Goal: Use online tool/utility: Utilize a website feature to perform a specific function

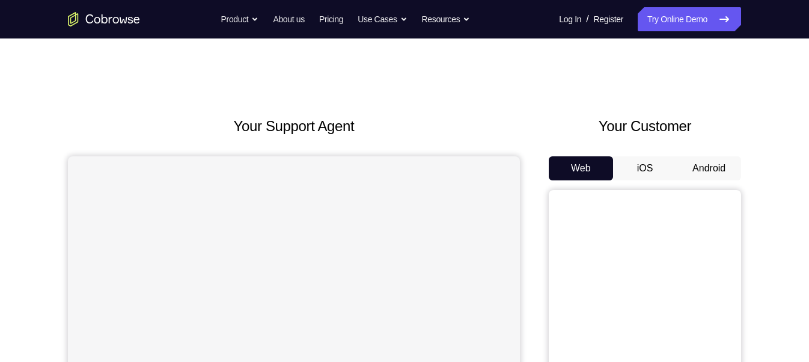
click at [709, 166] on button "Android" at bounding box center [709, 168] width 64 height 24
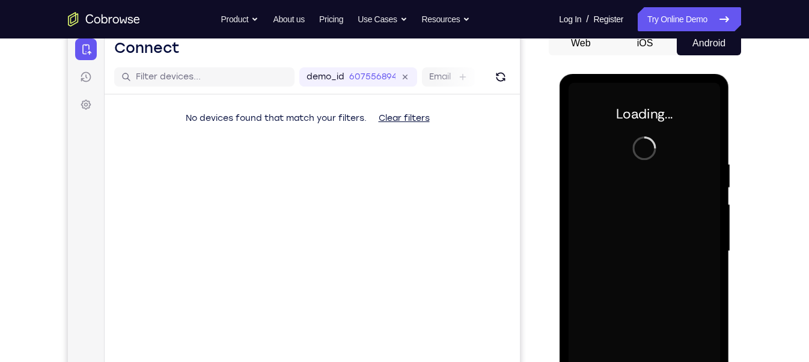
scroll to position [127, 0]
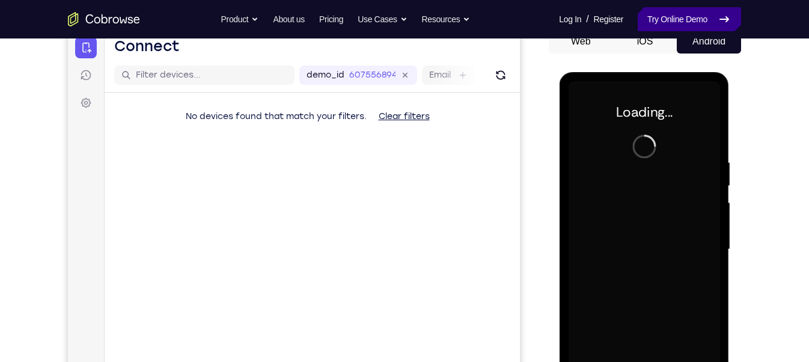
click at [682, 22] on link "Try Online Demo" at bounding box center [689, 19] width 103 height 24
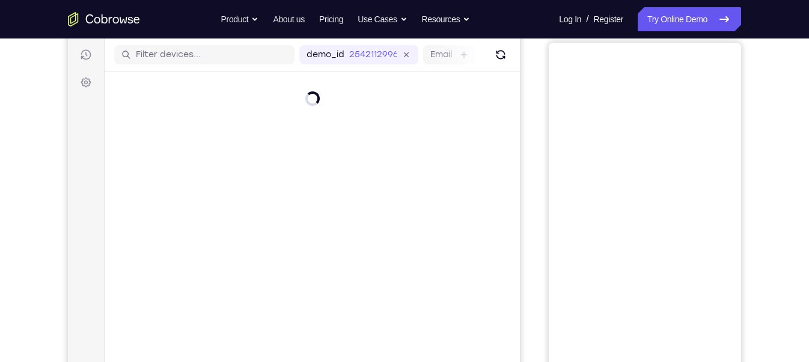
scroll to position [11, 0]
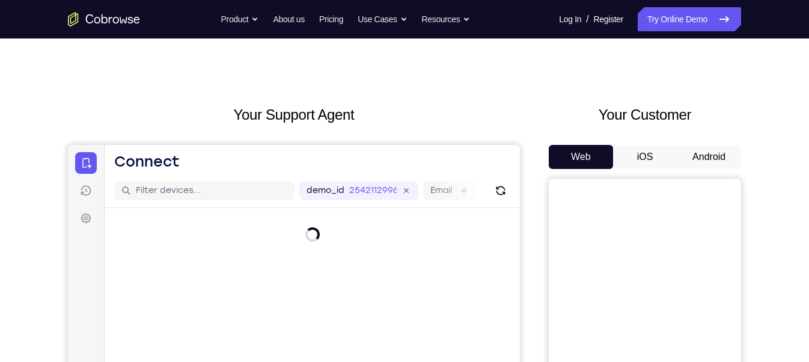
click at [723, 154] on button "Android" at bounding box center [709, 157] width 64 height 24
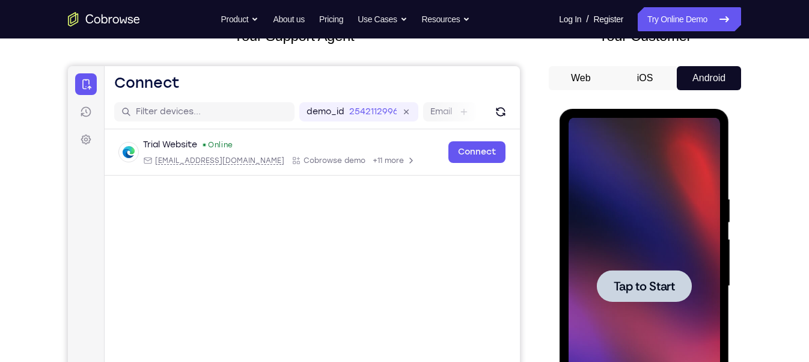
scroll to position [0, 0]
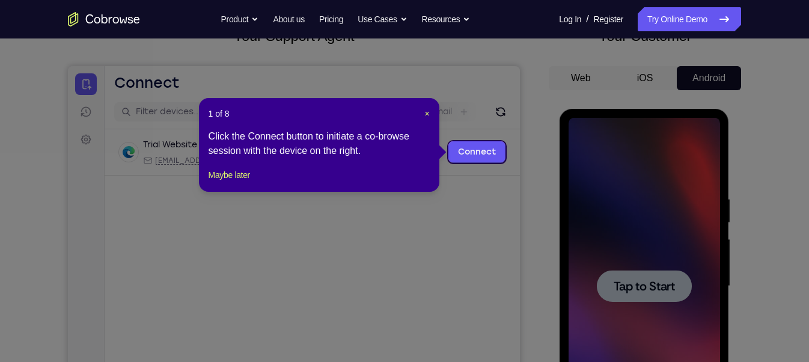
click at [656, 275] on icon at bounding box center [409, 181] width 819 height 362
click at [424, 113] on span "×" at bounding box center [426, 114] width 5 height 10
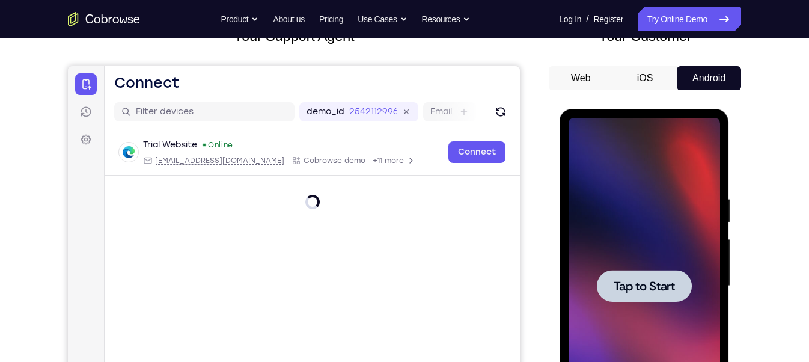
click at [658, 263] on div at bounding box center [643, 286] width 151 height 337
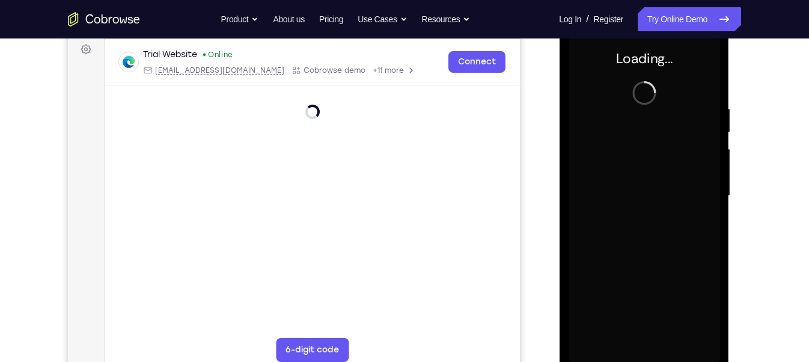
scroll to position [187, 0]
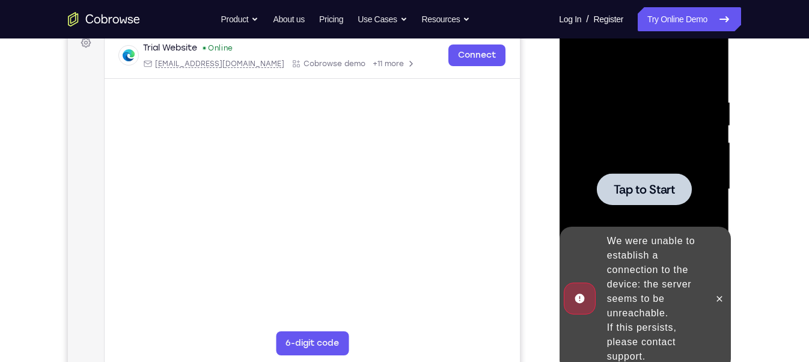
click at [658, 263] on div "We were unable to establish a connection to the device: the server seems to be …" at bounding box center [654, 298] width 105 height 139
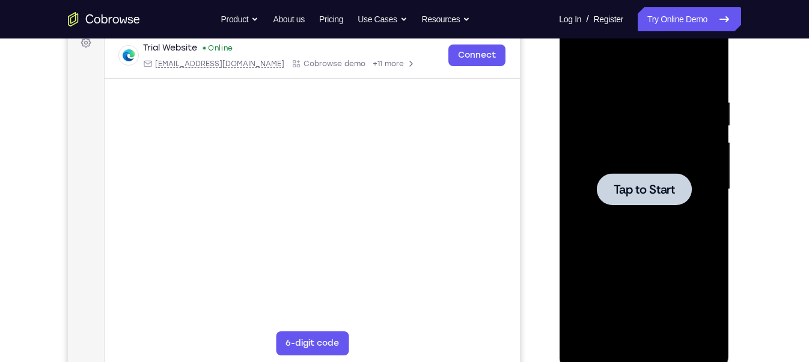
click at [670, 209] on div at bounding box center [643, 189] width 151 height 337
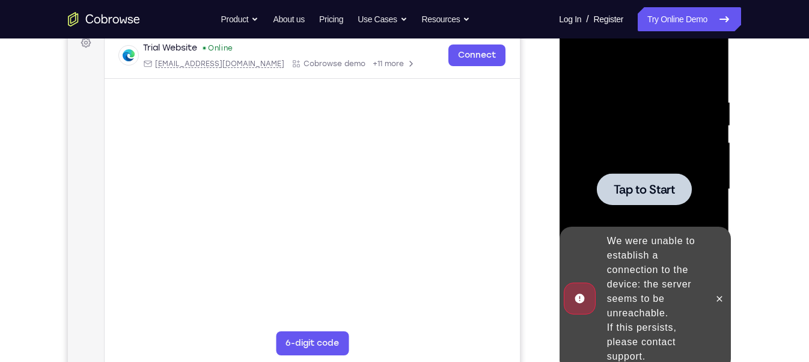
click at [623, 200] on div at bounding box center [643, 189] width 95 height 32
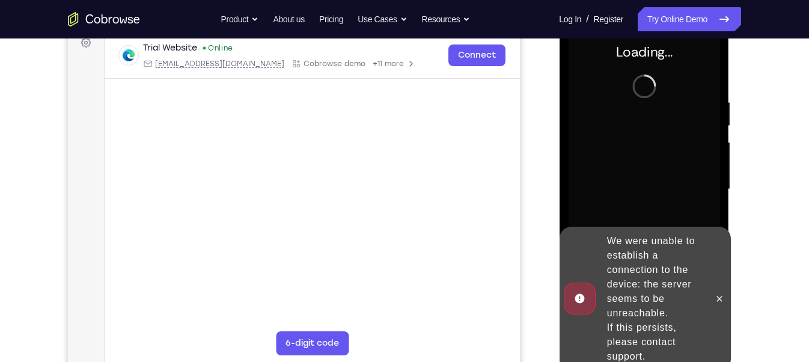
click at [717, 284] on div at bounding box center [718, 299] width 19 height 144
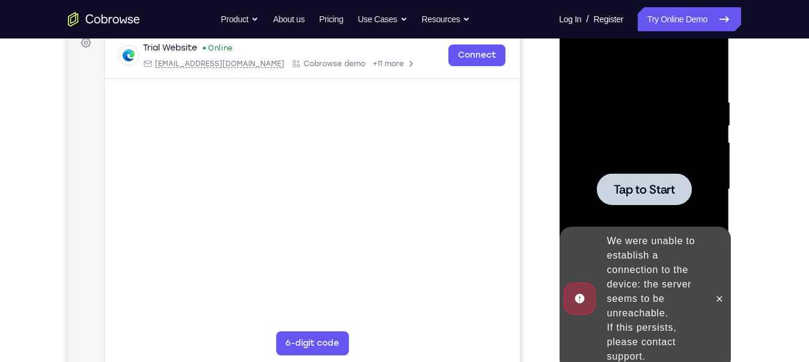
click at [594, 198] on div at bounding box center [643, 189] width 151 height 337
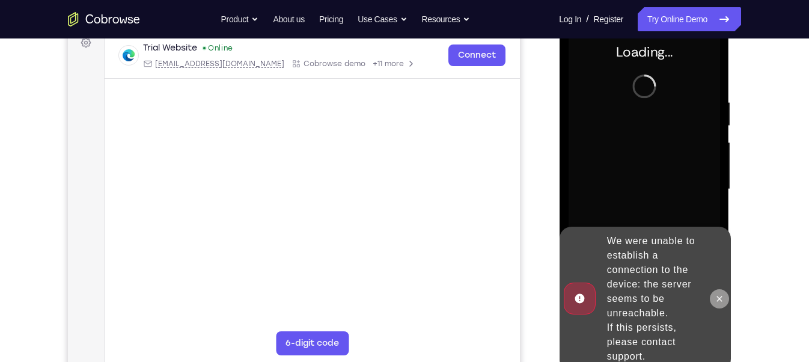
click at [726, 300] on button at bounding box center [718, 298] width 19 height 19
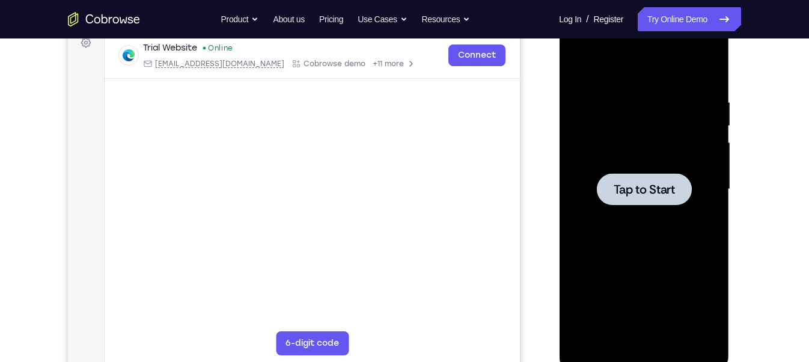
click at [673, 228] on div at bounding box center [643, 189] width 151 height 337
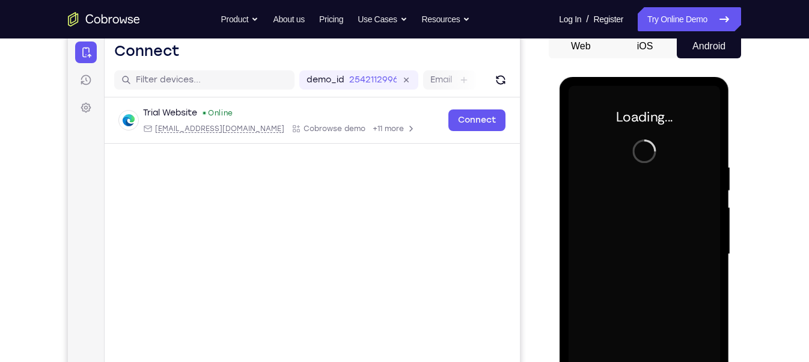
scroll to position [113, 0]
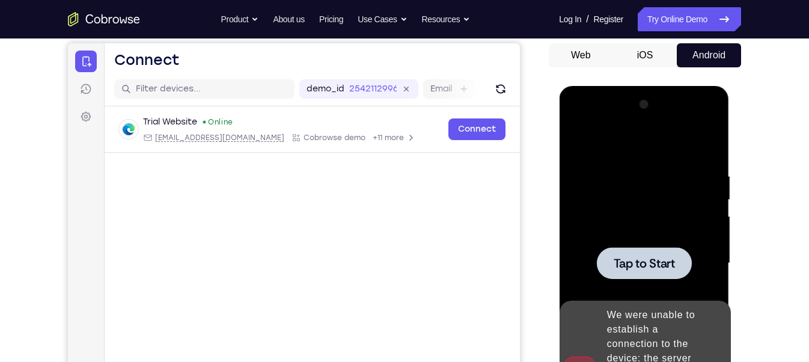
click at [688, 266] on div at bounding box center [643, 263] width 95 height 32
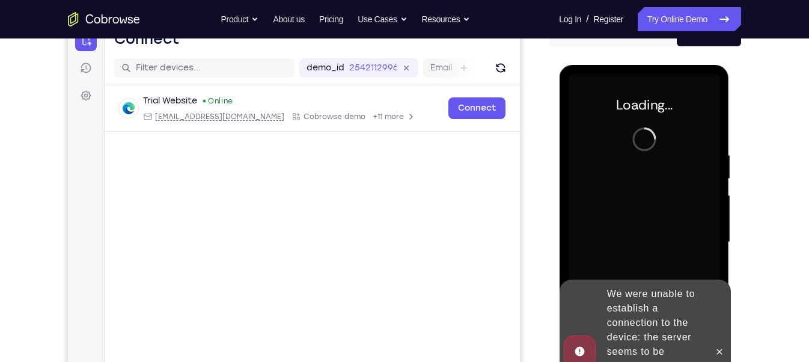
scroll to position [137, 0]
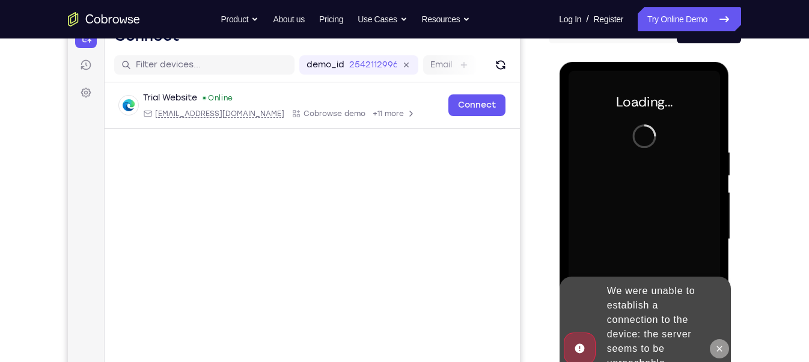
click at [723, 346] on icon at bounding box center [719, 349] width 10 height 10
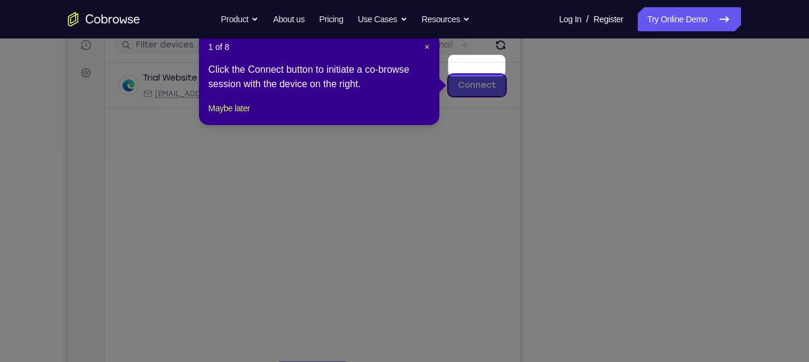
scroll to position [150, 0]
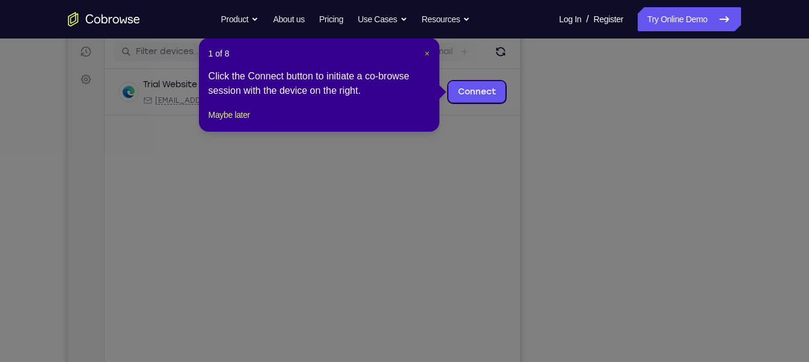
click at [425, 55] on span "×" at bounding box center [426, 54] width 5 height 10
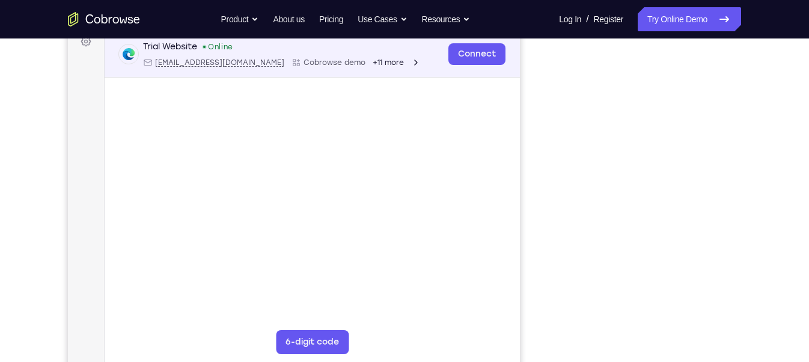
scroll to position [189, 0]
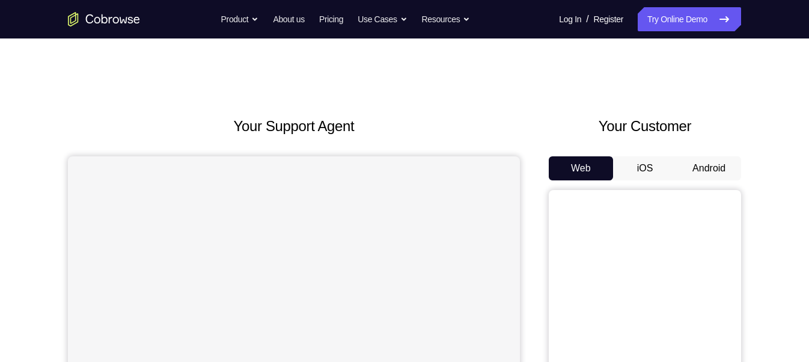
click at [720, 156] on button "Android" at bounding box center [709, 168] width 64 height 24
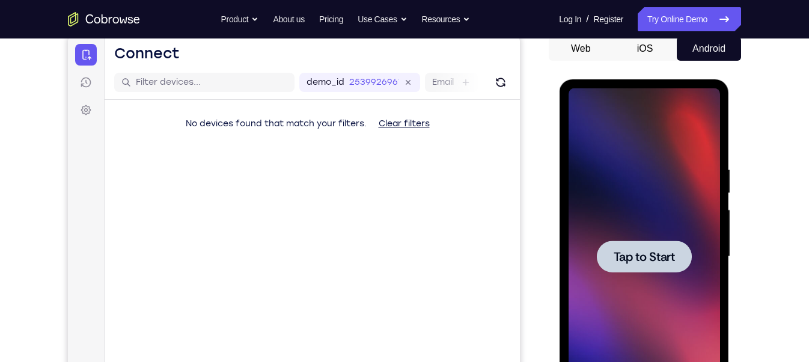
click at [646, 278] on div at bounding box center [643, 256] width 151 height 337
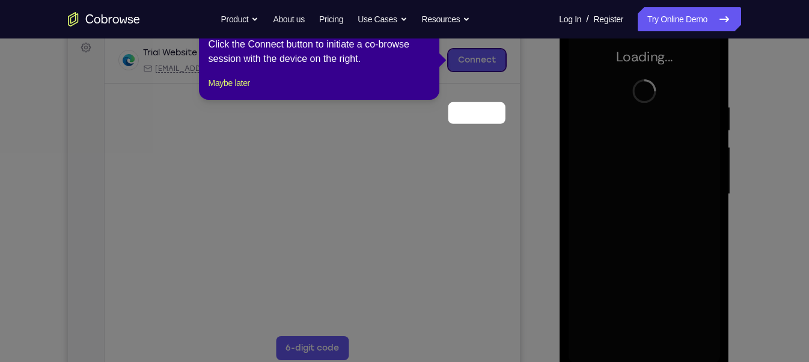
scroll to position [123, 0]
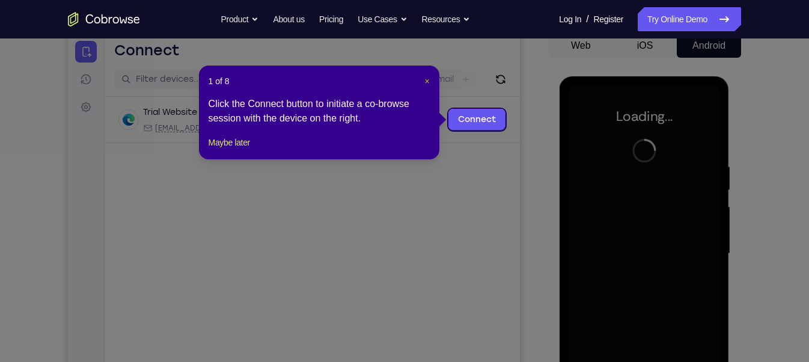
click at [427, 83] on span "×" at bounding box center [426, 81] width 5 height 10
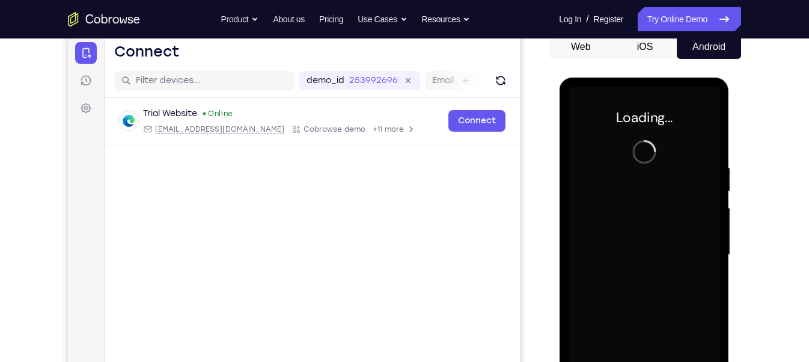
scroll to position [121, 0]
click at [625, 227] on div at bounding box center [643, 255] width 151 height 337
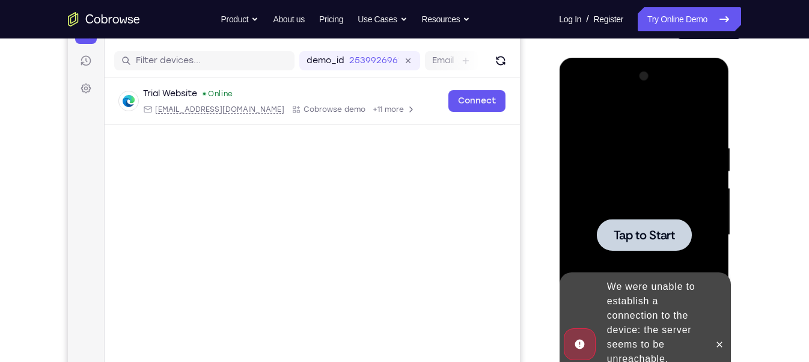
scroll to position [142, 0]
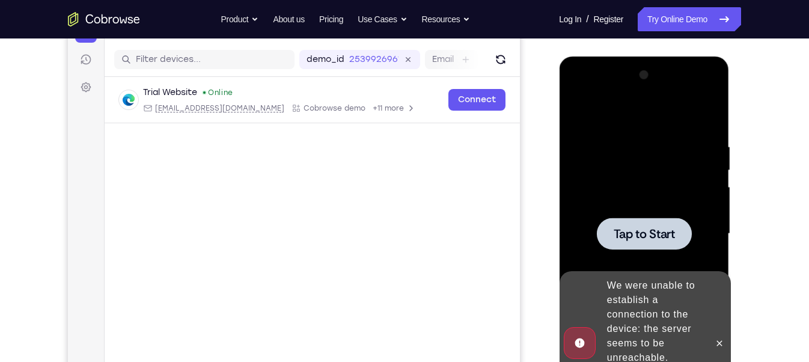
click at [646, 240] on span "Tap to Start" at bounding box center [643, 234] width 61 height 12
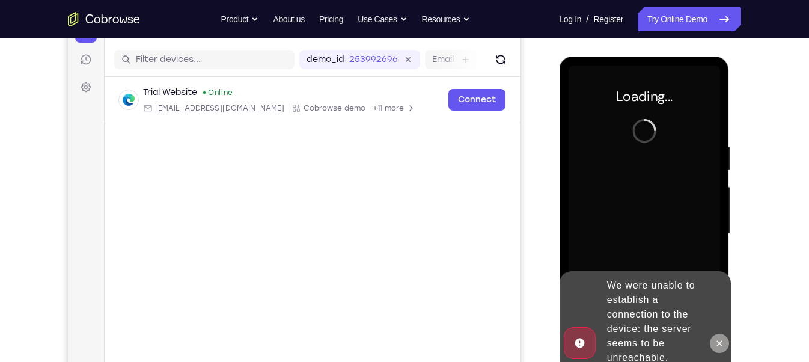
click at [718, 344] on icon at bounding box center [719, 343] width 10 height 10
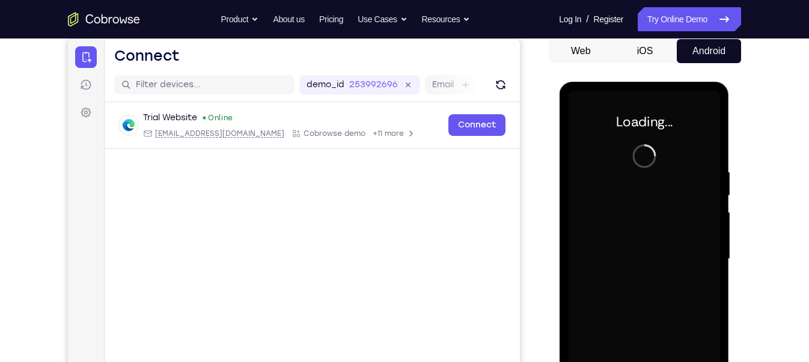
scroll to position [117, 0]
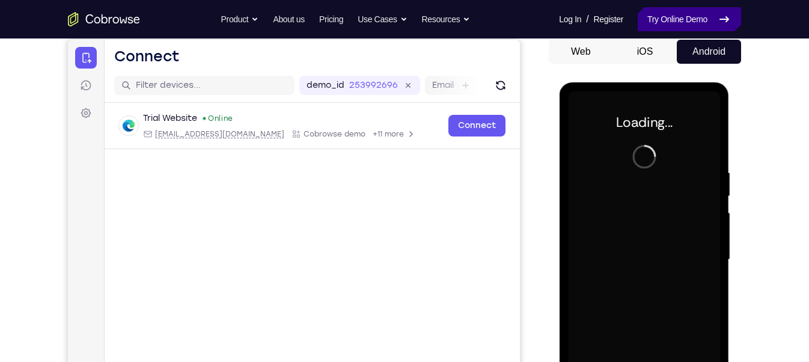
click at [712, 24] on link "Try Online Demo" at bounding box center [689, 19] width 103 height 24
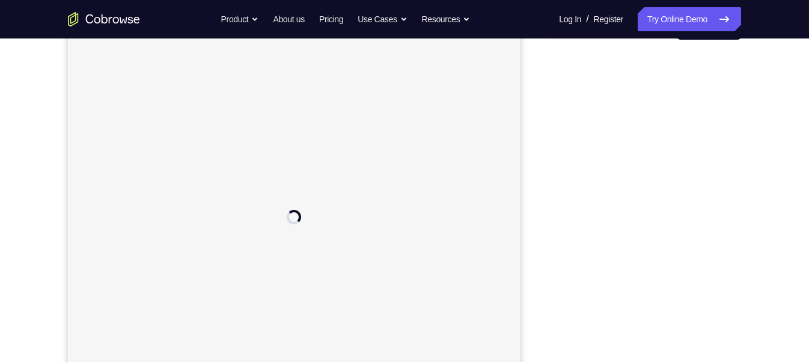
scroll to position [142, 0]
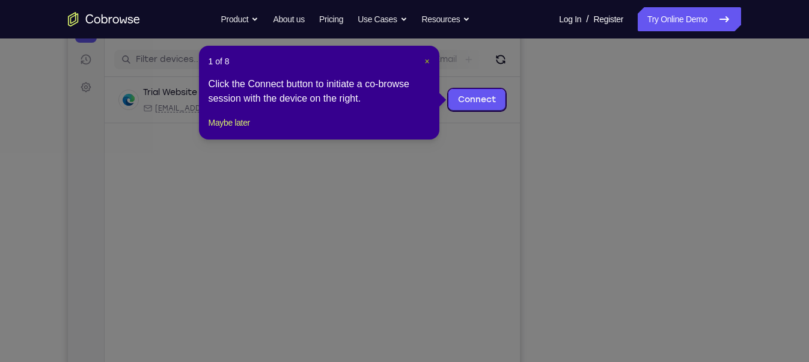
click at [424, 63] on span "×" at bounding box center [426, 62] width 5 height 10
